Goal: Task Accomplishment & Management: Manage account settings

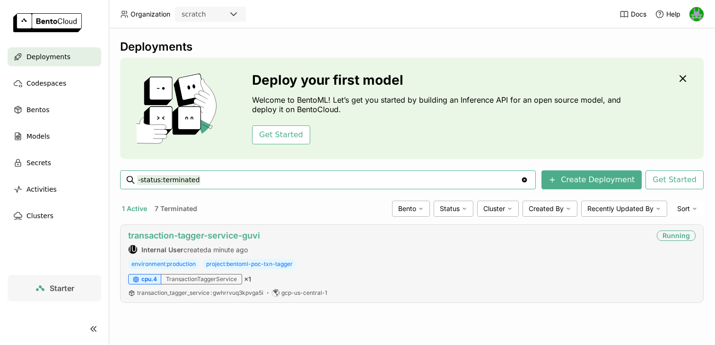
click at [226, 237] on link "transaction-tagger-service-guvi" at bounding box center [194, 235] width 132 height 10
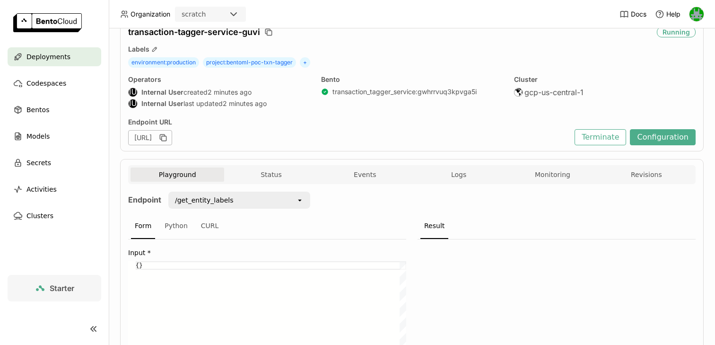
scroll to position [68, 0]
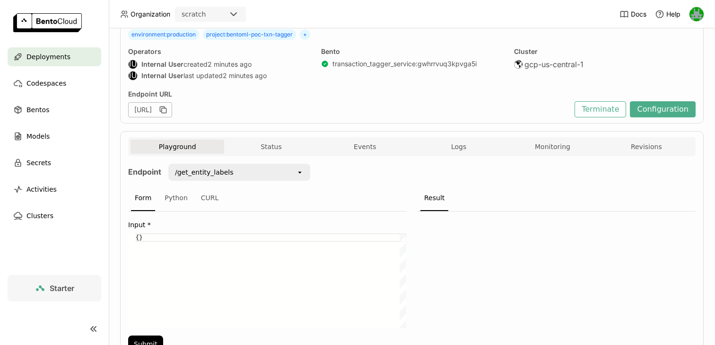
click at [172, 110] on div "[URL]" at bounding box center [150, 109] width 44 height 15
click at [172, 112] on div "[URL]" at bounding box center [150, 109] width 44 height 15
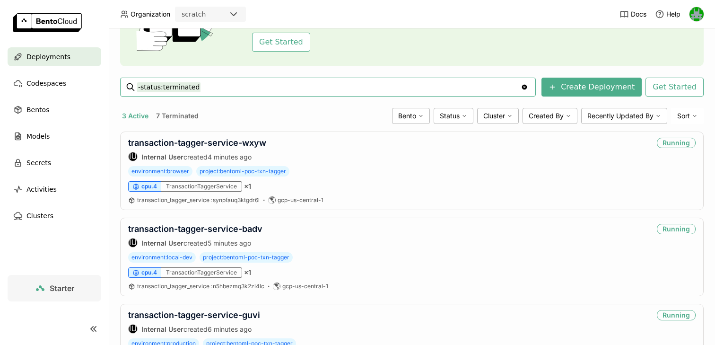
scroll to position [155, 0]
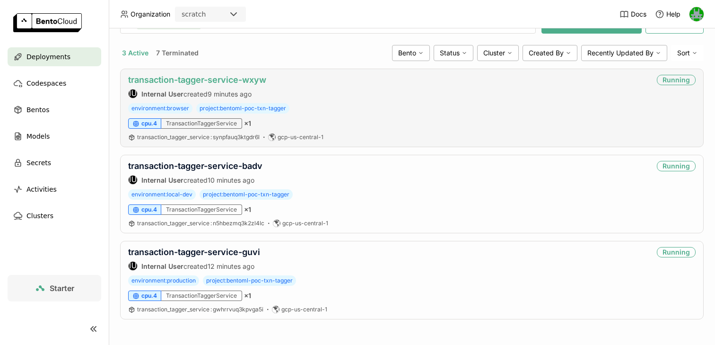
click at [236, 80] on link "transaction-tagger-service-wxyw" at bounding box center [197, 80] width 138 height 10
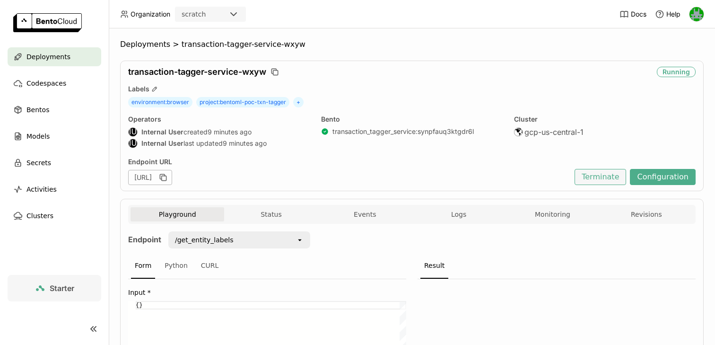
click at [594, 176] on button "Terminate" at bounding box center [600, 177] width 52 height 16
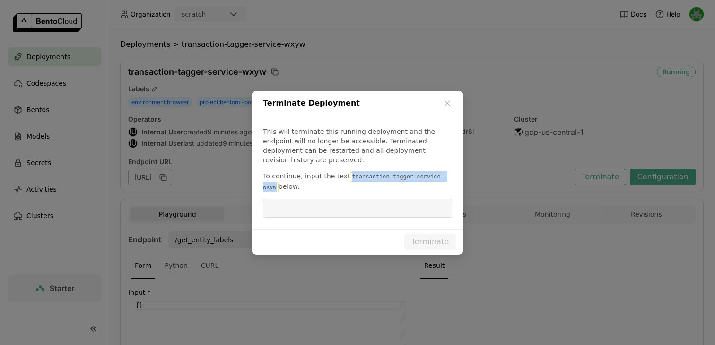
drag, startPoint x: 346, startPoint y: 172, endPoint x: 276, endPoint y: 185, distance: 72.2
click at [276, 185] on code "transaction-tagger-service-wxyw" at bounding box center [353, 182] width 181 height 20
copy code "transaction-tagger-service-wxyw"
click at [287, 199] on input "dialog" at bounding box center [357, 208] width 178 height 18
paste input "transaction-tagger-service-wxyw"
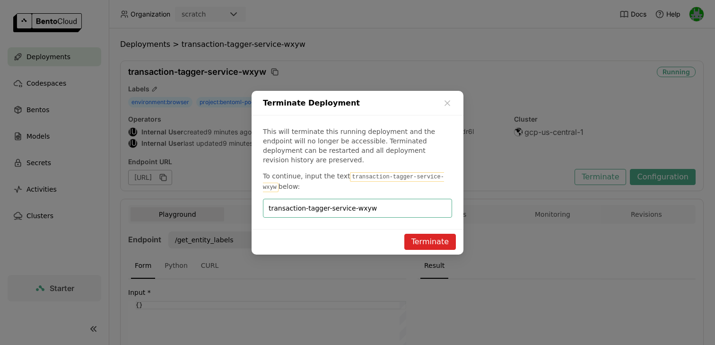
type input "transaction-tagger-service-wxyw"
click at [421, 235] on button "Terminate" at bounding box center [430, 241] width 52 height 16
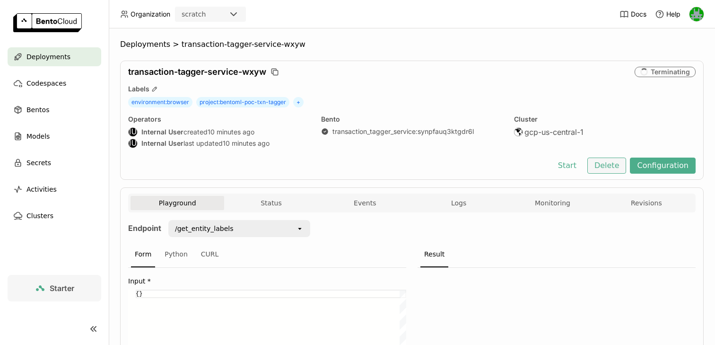
click at [608, 163] on button "Delete" at bounding box center [606, 165] width 39 height 16
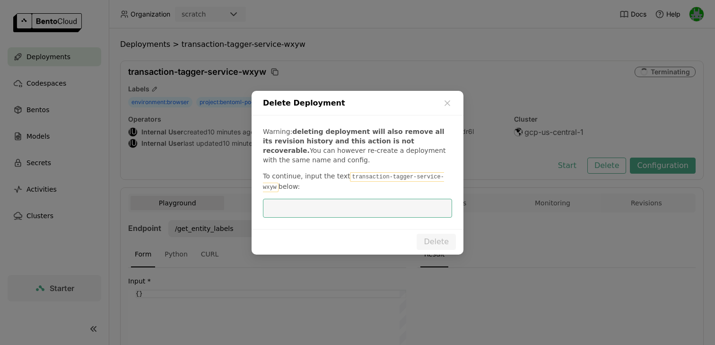
click at [414, 205] on input "dialog" at bounding box center [357, 208] width 178 height 18
type input "transaction-tagger-service-wxyw"
click at [431, 239] on button "Delete" at bounding box center [435, 241] width 39 height 16
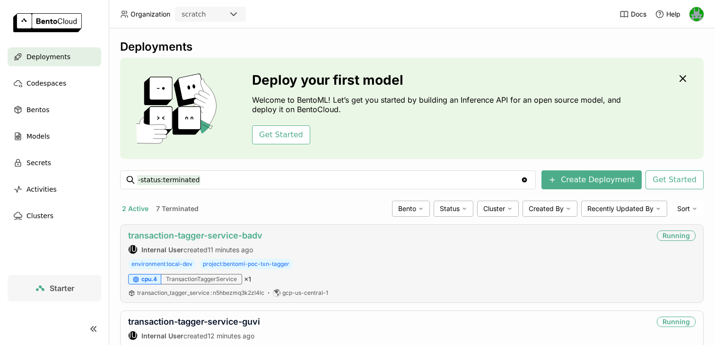
click at [218, 236] on link "transaction-tagger-service-badv" at bounding box center [195, 235] width 134 height 10
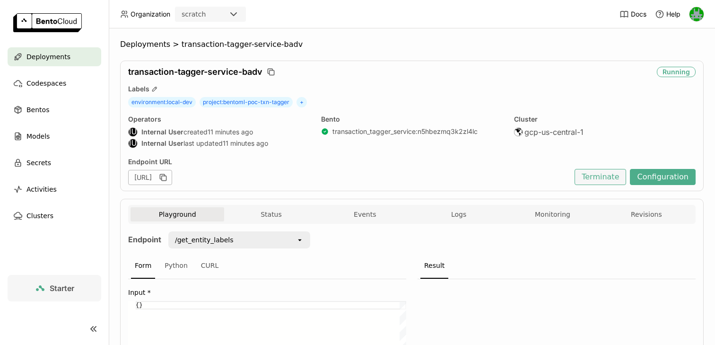
click at [610, 176] on button "Terminate" at bounding box center [600, 177] width 52 height 16
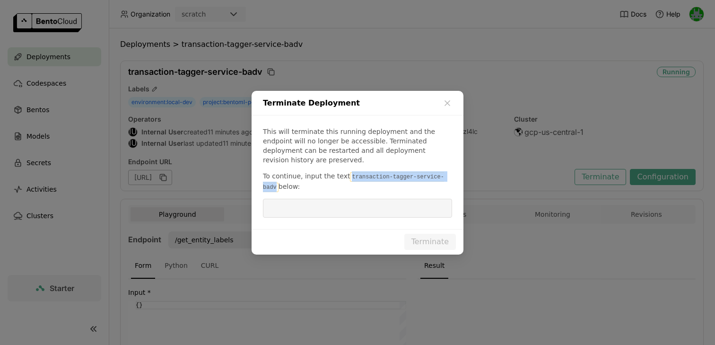
drag, startPoint x: 347, startPoint y: 172, endPoint x: 276, endPoint y: 184, distance: 72.0
click at [276, 184] on code "transaction-tagger-service-badv" at bounding box center [353, 182] width 181 height 20
copy code "transaction-tagger-service-badv"
click at [293, 199] on input "dialog" at bounding box center [357, 208] width 178 height 18
paste input "transaction-tagger-service-badv"
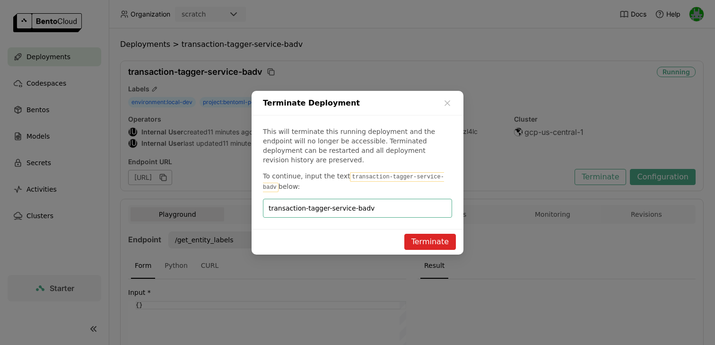
type input "transaction-tagger-service-badv"
click at [420, 241] on button "Terminate" at bounding box center [430, 241] width 52 height 16
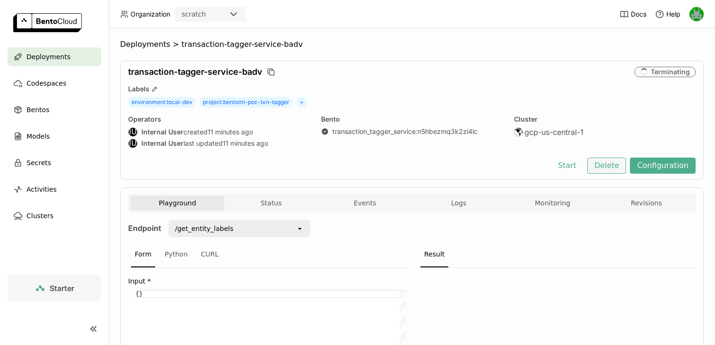
click at [609, 162] on button "Delete" at bounding box center [606, 165] width 39 height 16
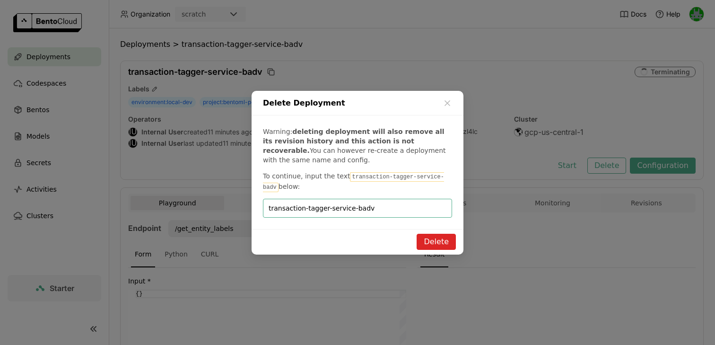
type input "transaction-tagger-service-badv"
click at [424, 241] on button "Delete" at bounding box center [435, 241] width 39 height 16
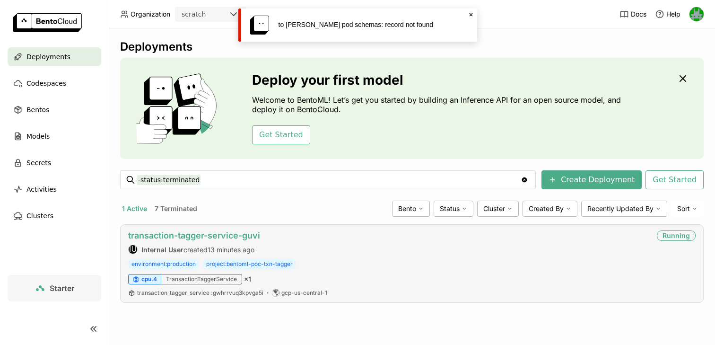
click at [198, 239] on link "transaction-tagger-service-guvi" at bounding box center [194, 235] width 132 height 10
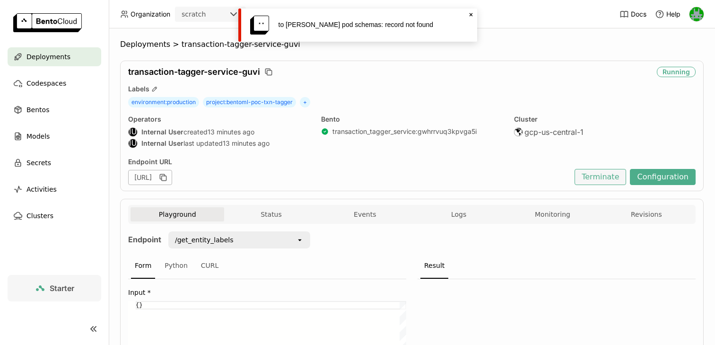
click at [611, 172] on button "Terminate" at bounding box center [600, 177] width 52 height 16
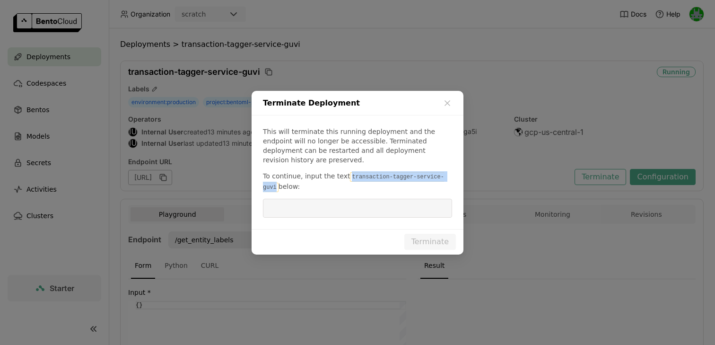
drag, startPoint x: 346, startPoint y: 173, endPoint x: 275, endPoint y: 185, distance: 72.4
click at [275, 185] on code "transaction-tagger-service-guvi" at bounding box center [353, 182] width 181 height 20
copy code "transaction-tagger-service-guvi"
click at [297, 203] on input "dialog" at bounding box center [357, 208] width 178 height 18
paste input "transaction-tagger-service-guvi"
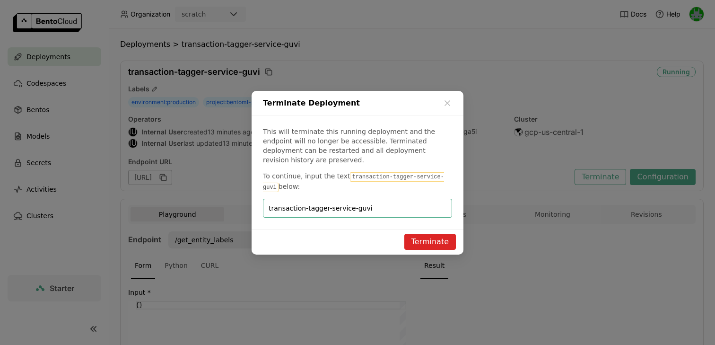
type input "transaction-tagger-service-guvi"
click at [420, 238] on button "Terminate" at bounding box center [430, 241] width 52 height 16
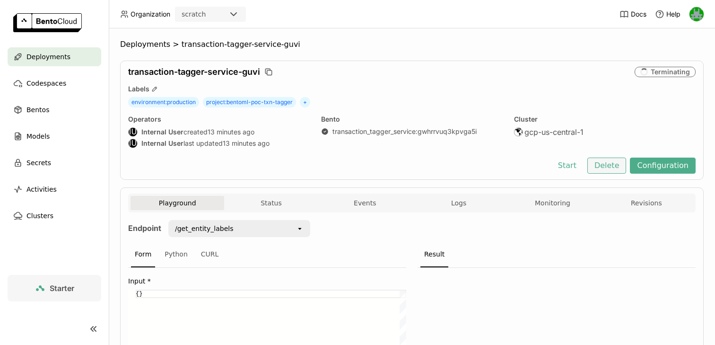
click at [623, 167] on button "Delete" at bounding box center [606, 165] width 39 height 16
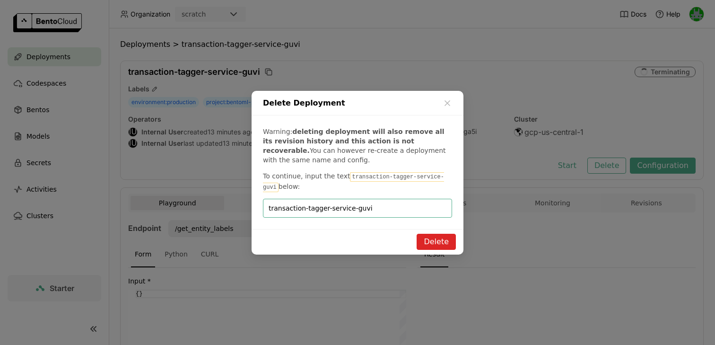
type input "transaction-tagger-service-guvi"
click at [444, 250] on div "Delete" at bounding box center [357, 242] width 212 height 26
click at [442, 245] on button "Delete" at bounding box center [435, 241] width 39 height 16
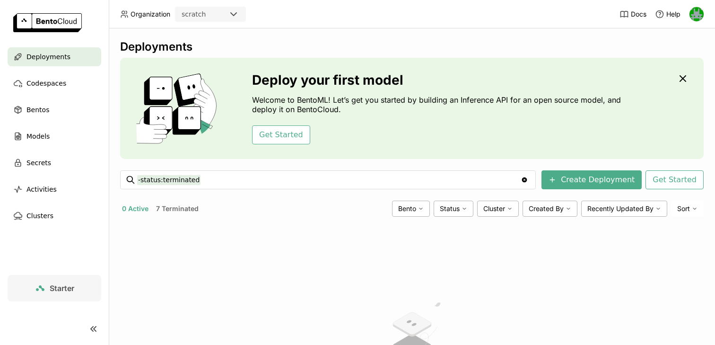
click at [172, 211] on button "7 Terminated" at bounding box center [177, 208] width 46 height 12
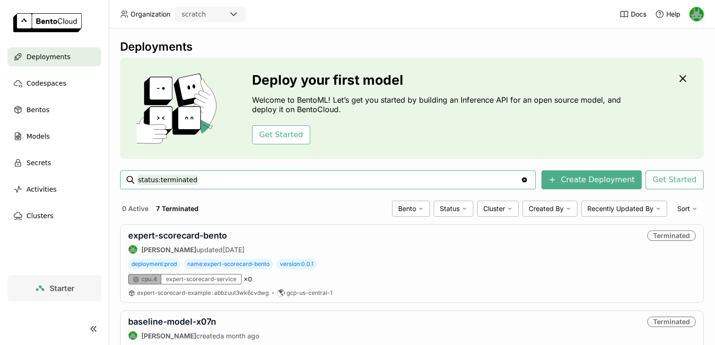
click at [37, 56] on span "Deployments" at bounding box center [48, 56] width 44 height 11
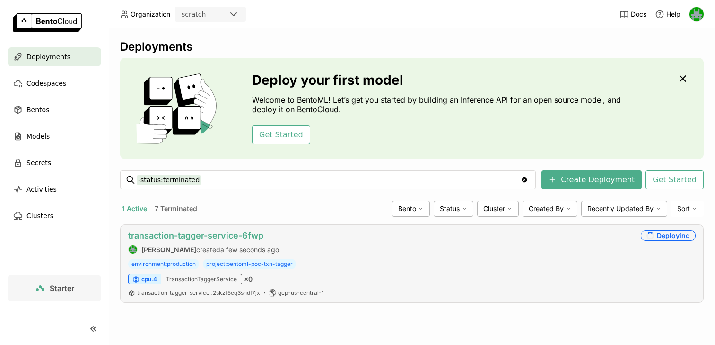
click at [199, 237] on link "transaction-tagger-service-6fwp" at bounding box center [195, 235] width 135 height 10
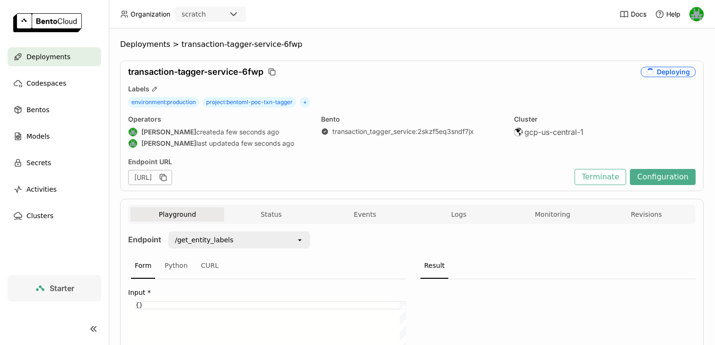
drag, startPoint x: 277, startPoint y: 178, endPoint x: 369, endPoint y: 174, distance: 91.3
click at [369, 174] on div "[URL]" at bounding box center [348, 177] width 441 height 15
click at [353, 150] on div "transaction-tagger-service-6fwp Deploying Labels environment : production proje…" at bounding box center [411, 125] width 583 height 130
click at [258, 237] on div "/get_entity_labels" at bounding box center [232, 239] width 127 height 15
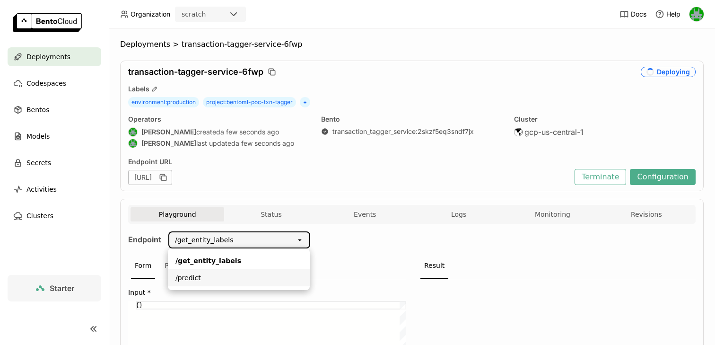
click at [244, 275] on div "/predict" at bounding box center [238, 277] width 127 height 9
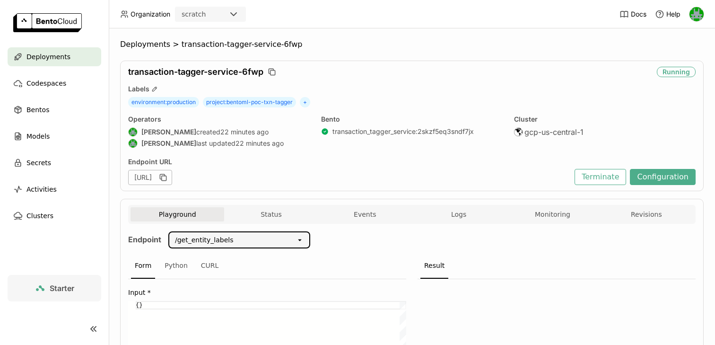
click at [67, 64] on div "Deployments" at bounding box center [55, 56] width 94 height 19
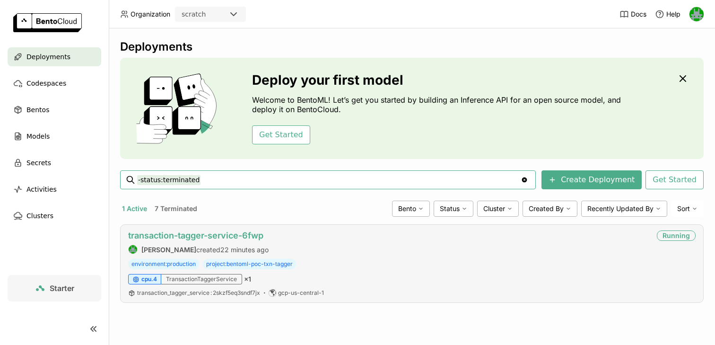
click at [214, 236] on link "transaction-tagger-service-6fwp" at bounding box center [195, 235] width 135 height 10
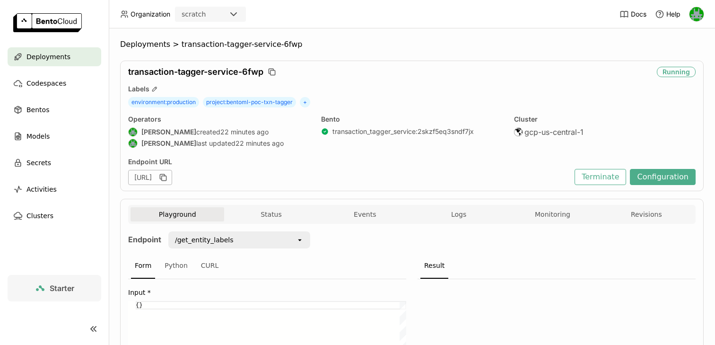
click at [172, 176] on div "[URL]" at bounding box center [150, 177] width 44 height 15
click at [172, 179] on div "[URL]" at bounding box center [150, 177] width 44 height 15
drag, startPoint x: 263, startPoint y: 178, endPoint x: 360, endPoint y: 178, distance: 96.4
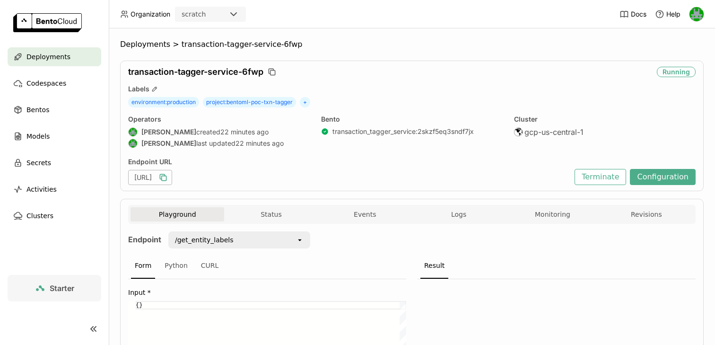
click at [172, 178] on div "[URL]" at bounding box center [150, 177] width 44 height 15
click at [168, 178] on icon "button" at bounding box center [162, 177] width 9 height 9
click at [616, 176] on button "Terminate" at bounding box center [600, 177] width 52 height 16
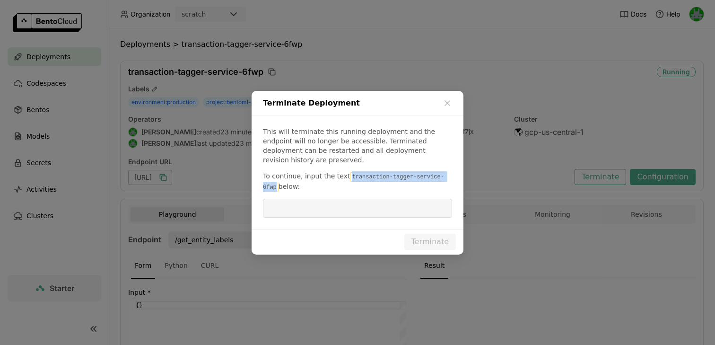
drag, startPoint x: 347, startPoint y: 171, endPoint x: 276, endPoint y: 182, distance: 72.3
click at [276, 181] on code "transaction-tagger-service-6fwp" at bounding box center [353, 182] width 181 height 20
copy code "transaction-tagger-service-6fwp"
click at [292, 199] on input "dialog" at bounding box center [357, 208] width 178 height 18
paste input "transaction-tagger-service-6fwp"
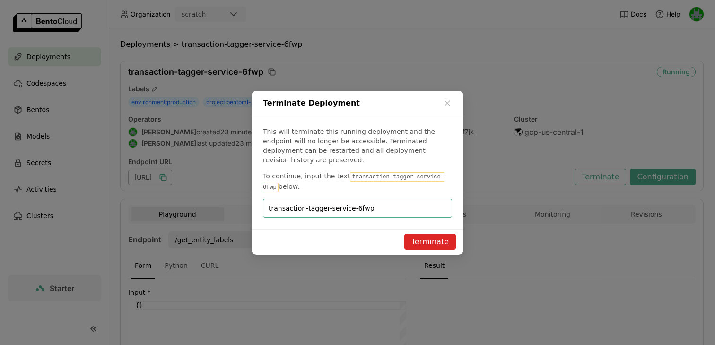
type input "transaction-tagger-service-6fwp"
click at [423, 241] on button "Terminate" at bounding box center [430, 241] width 52 height 16
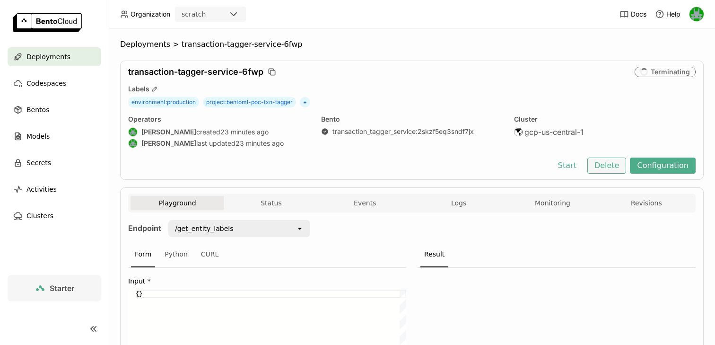
click at [608, 159] on button "Delete" at bounding box center [606, 165] width 39 height 16
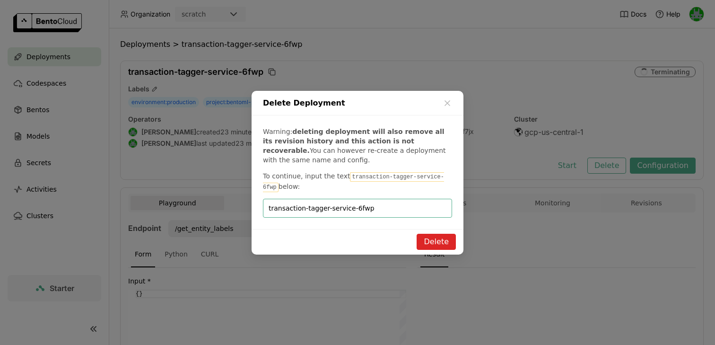
type input "transaction-tagger-service-6fwp"
click at [441, 233] on button "Delete" at bounding box center [435, 241] width 39 height 16
